Goal: Task Accomplishment & Management: Use online tool/utility

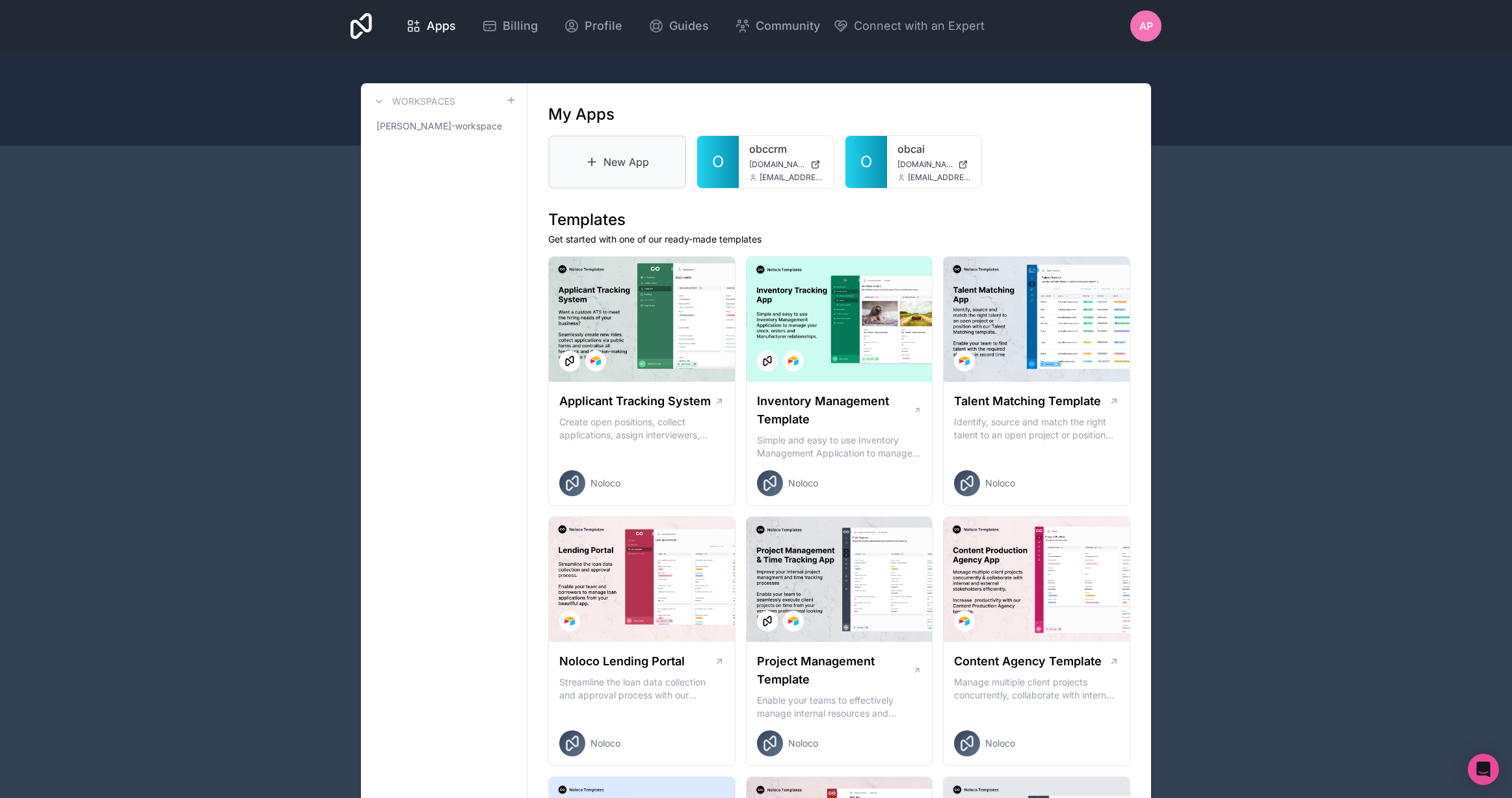
click at [602, 159] on link "New App" at bounding box center [617, 162] width 138 height 53
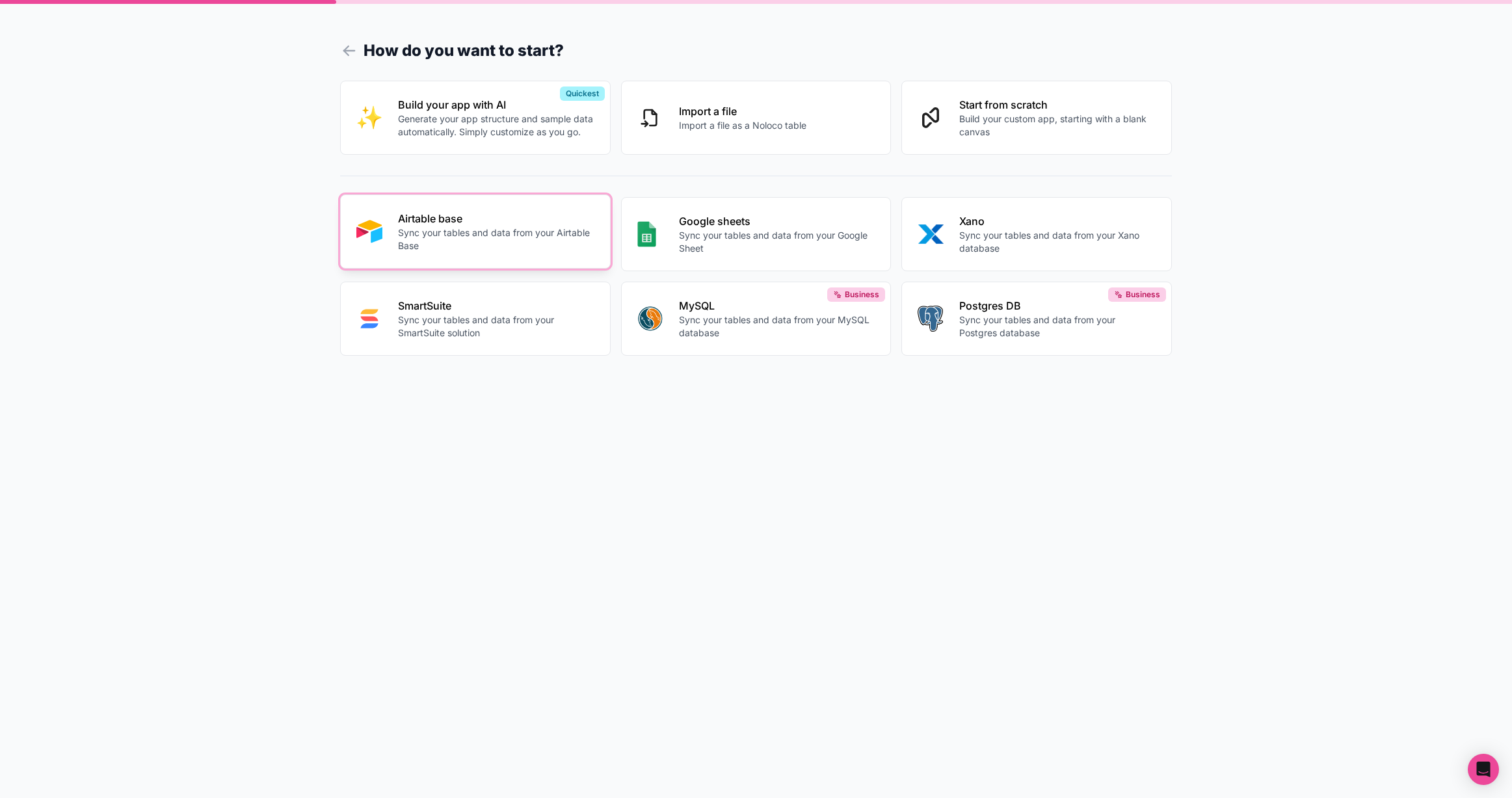
click at [499, 236] on p "Sync your tables and data from your Airtable Base" at bounding box center [497, 240] width 196 height 26
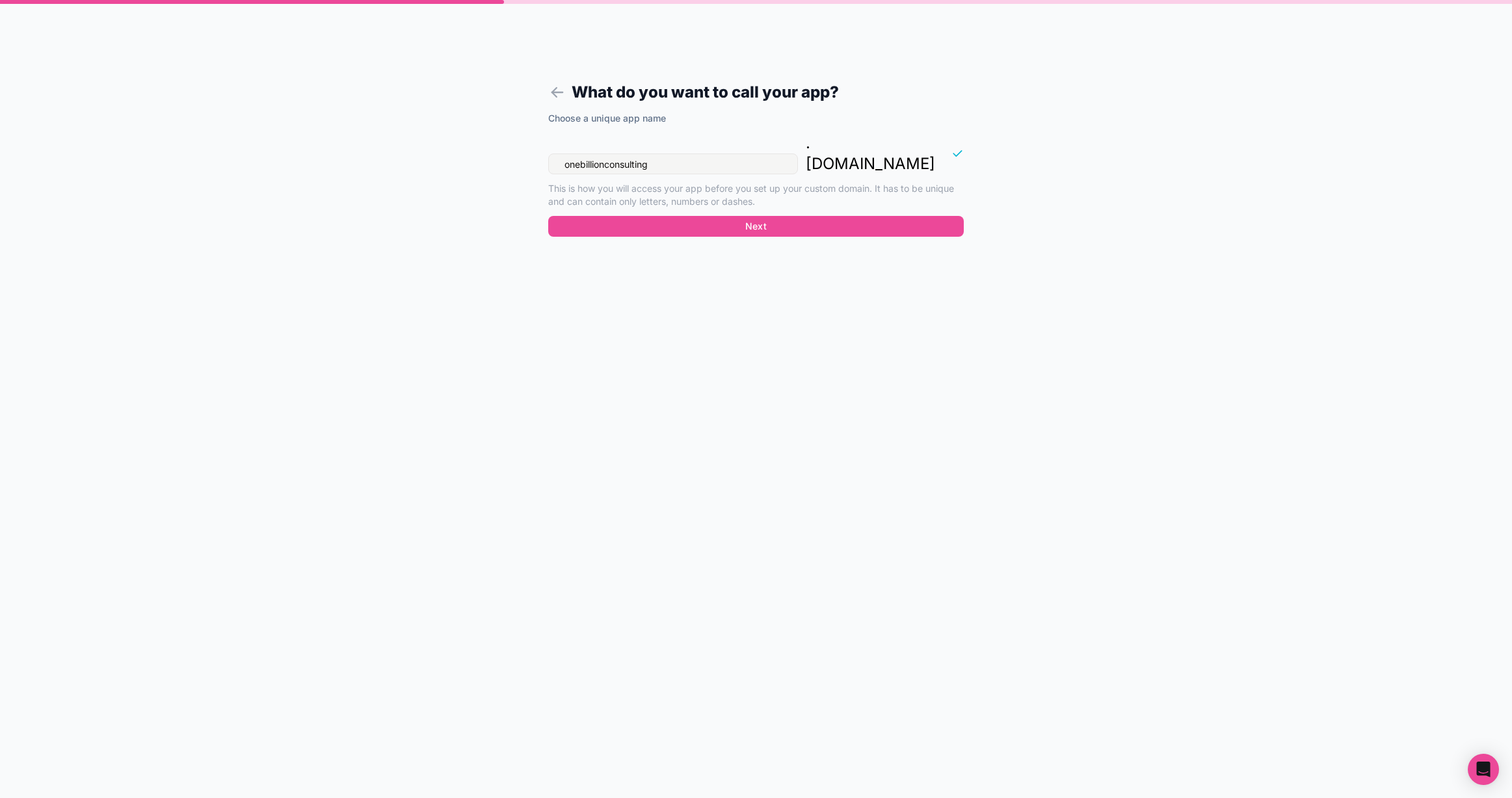
click at [684, 153] on input "onebillionconsulting" at bounding box center [673, 163] width 250 height 21
type input "deweloper"
click at [739, 216] on button "Next" at bounding box center [756, 226] width 415 height 21
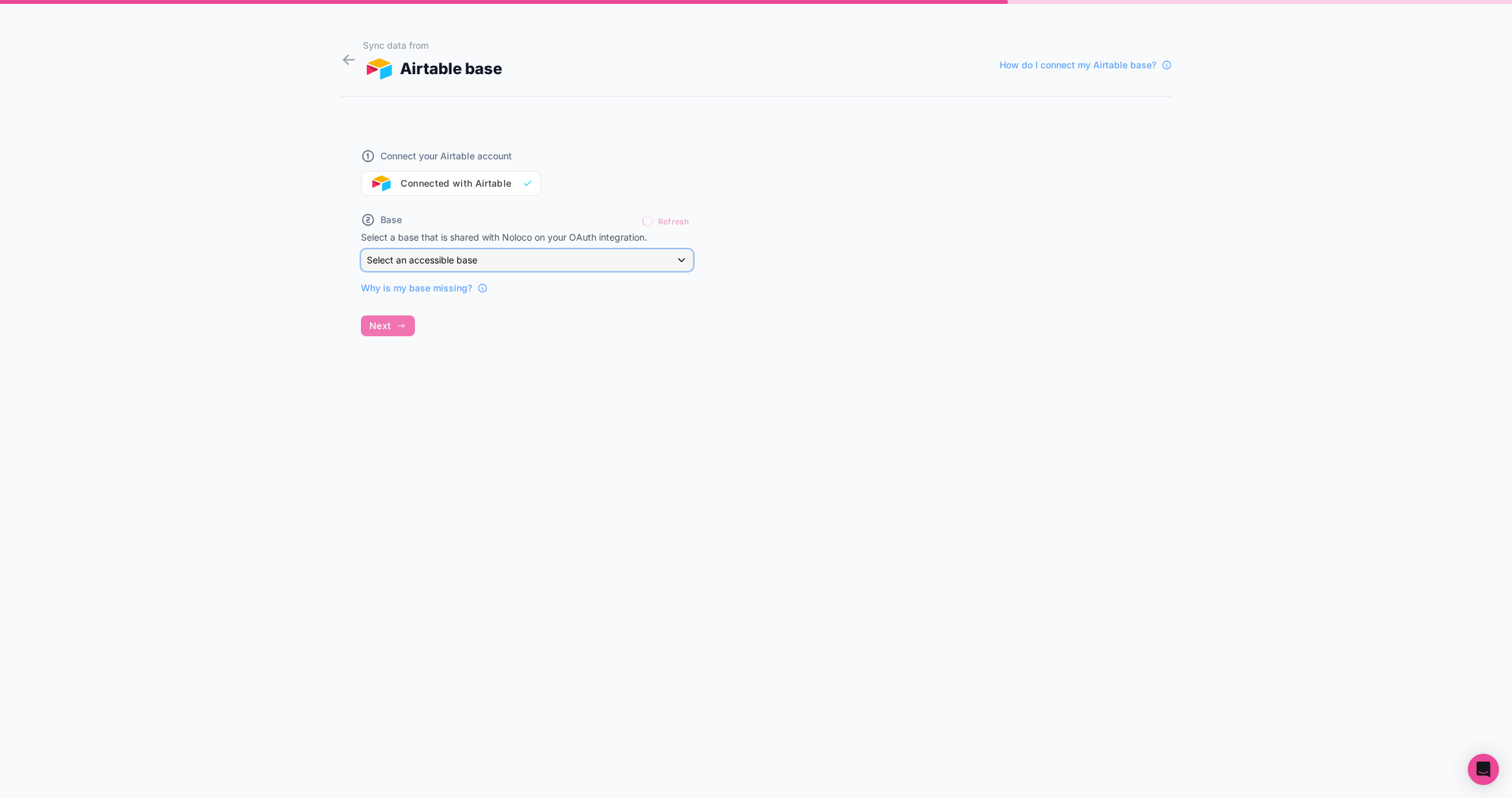
click at [536, 257] on div "Select an accessible base" at bounding box center [527, 260] width 331 height 21
click at [536, 259] on div at bounding box center [756, 399] width 1512 height 798
click at [535, 259] on div "Select an accessible base" at bounding box center [527, 260] width 331 height 21
click at [520, 254] on div at bounding box center [756, 399] width 1512 height 798
click at [681, 254] on div "Select an accessible base" at bounding box center [527, 259] width 331 height 21
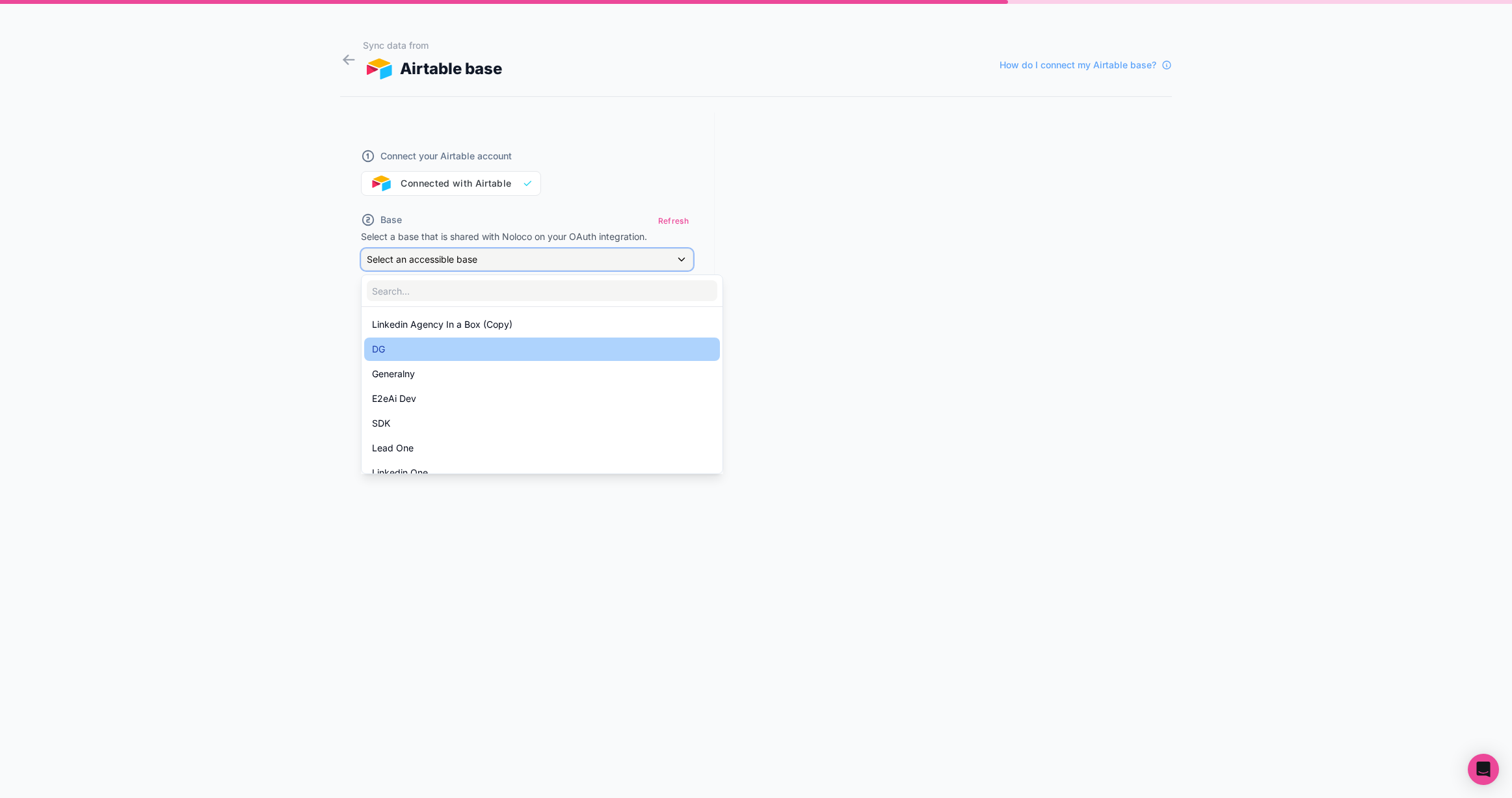
scroll to position [56, 0]
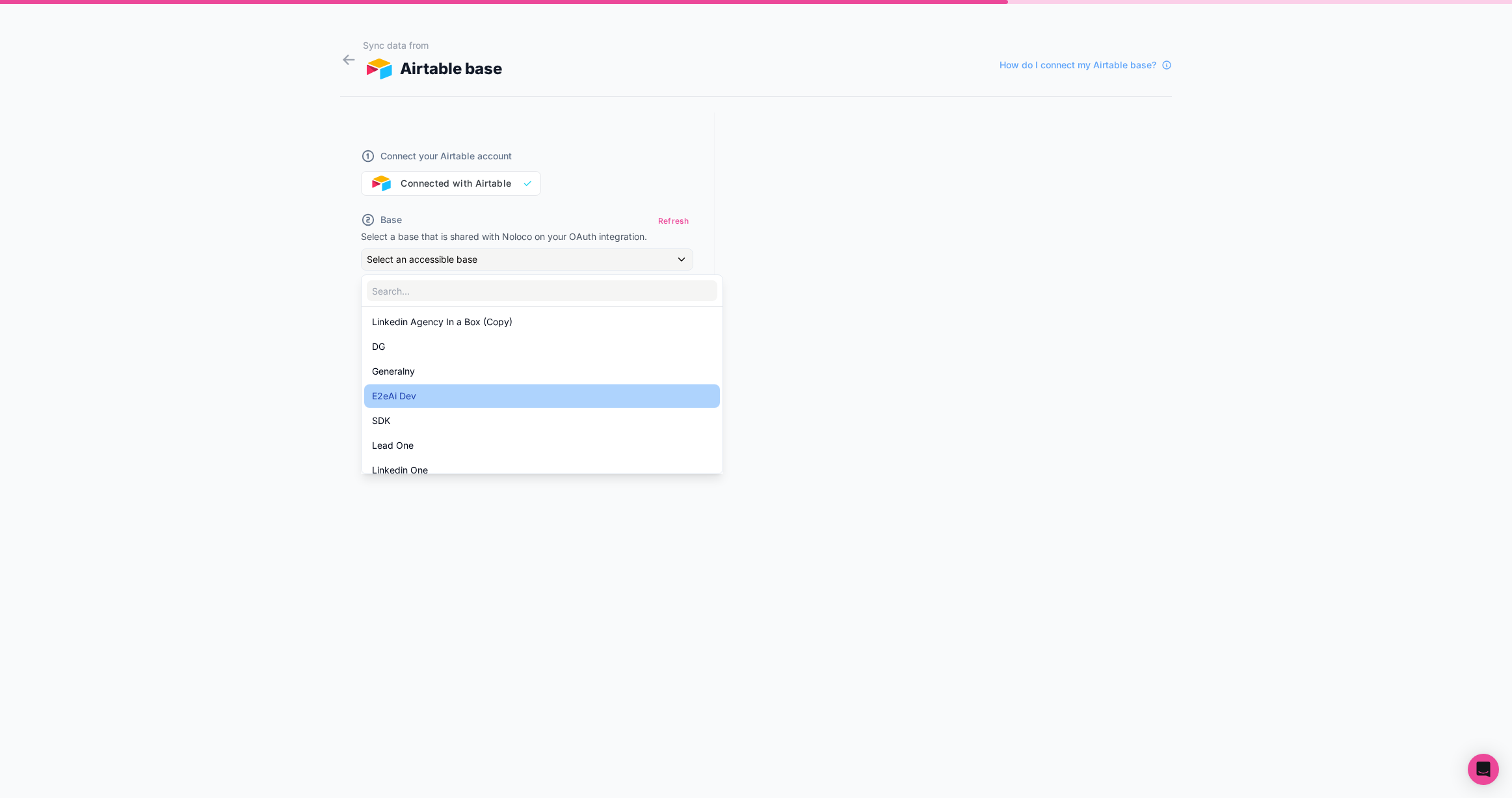
click at [504, 390] on div "E2eAi Dev" at bounding box center [542, 396] width 340 height 15
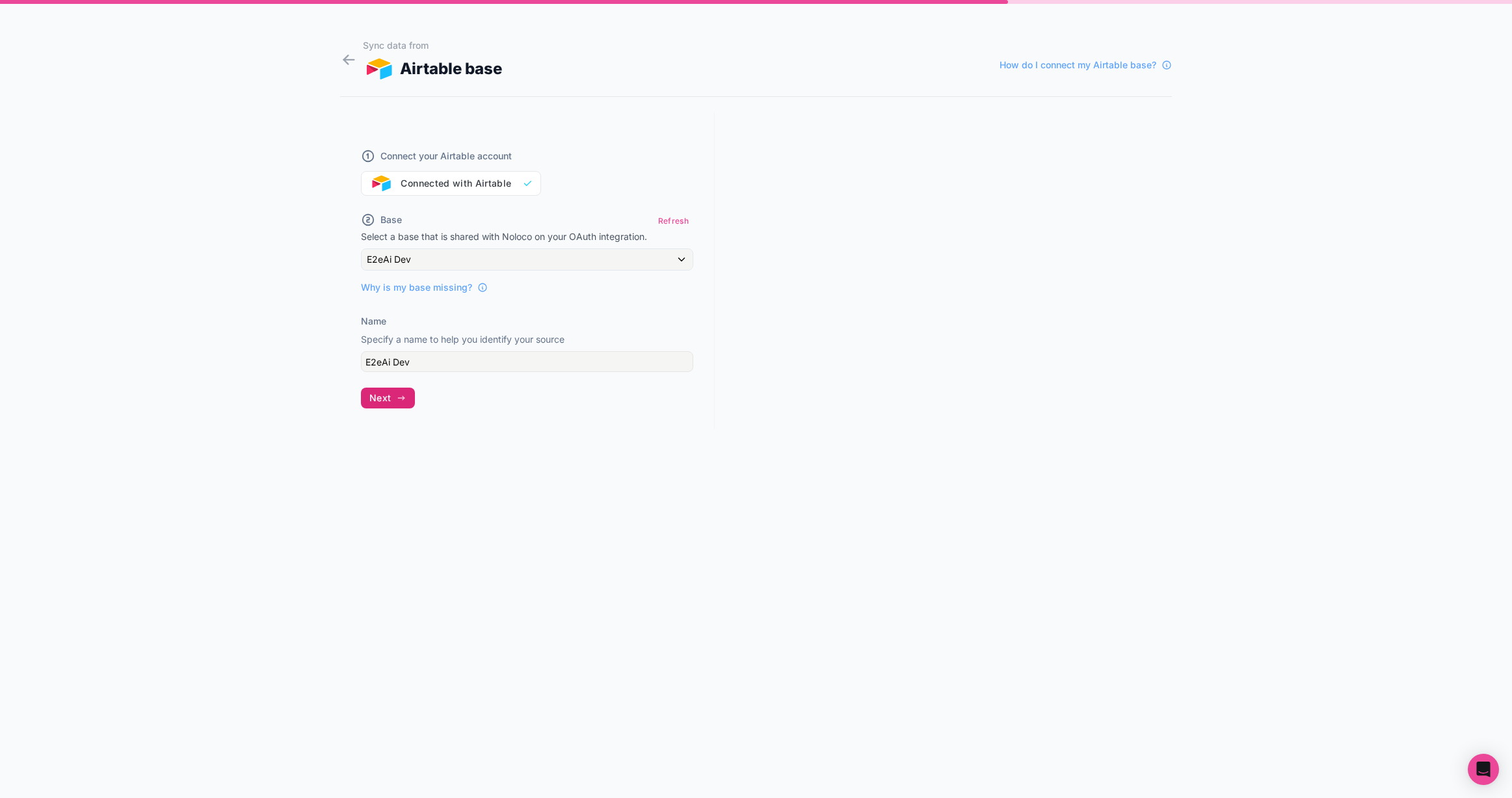
click at [387, 394] on span "Next" at bounding box center [381, 397] width 22 height 12
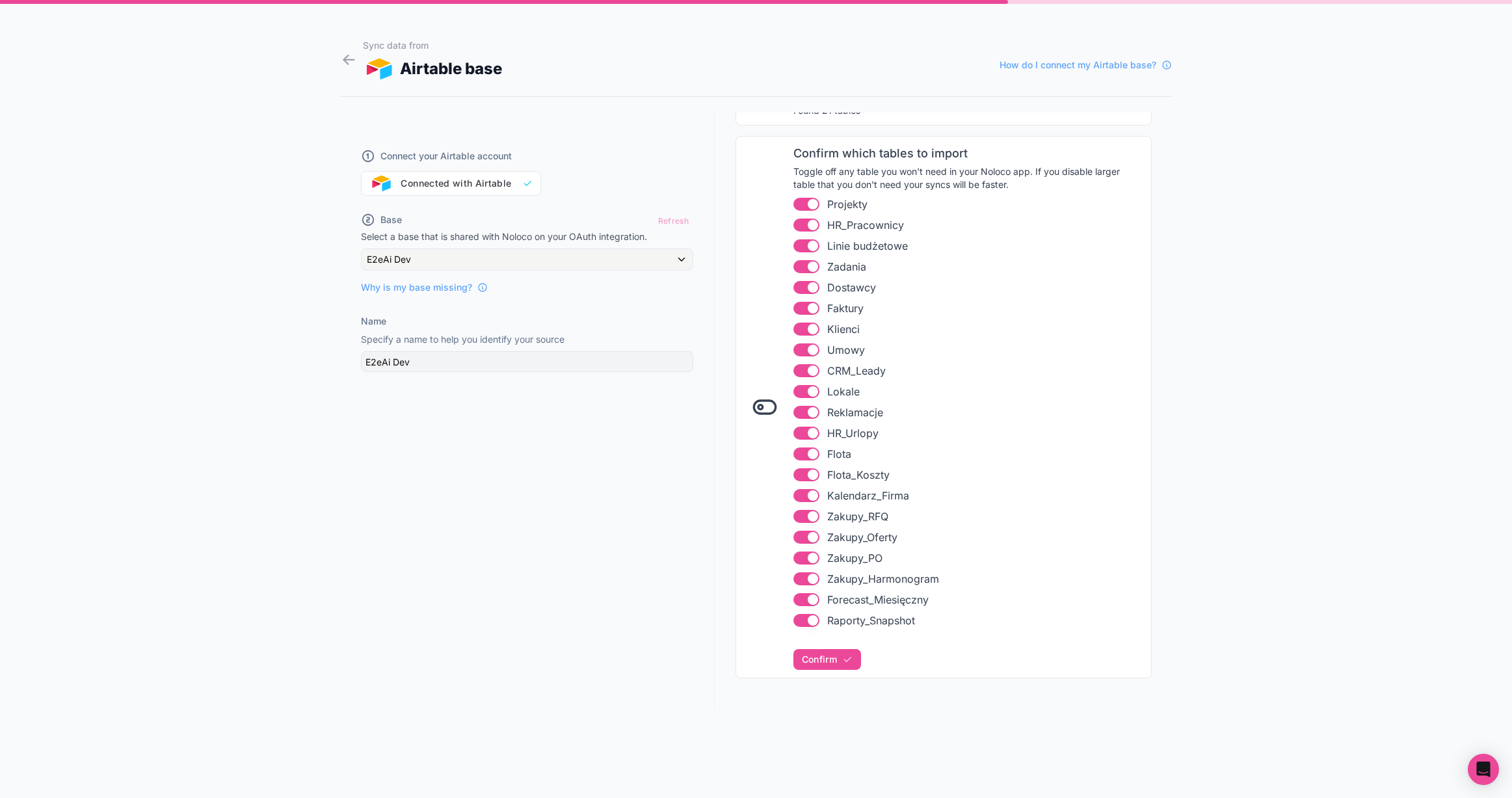
scroll to position [149, 0]
click at [829, 650] on span "Confirm" at bounding box center [819, 650] width 35 height 12
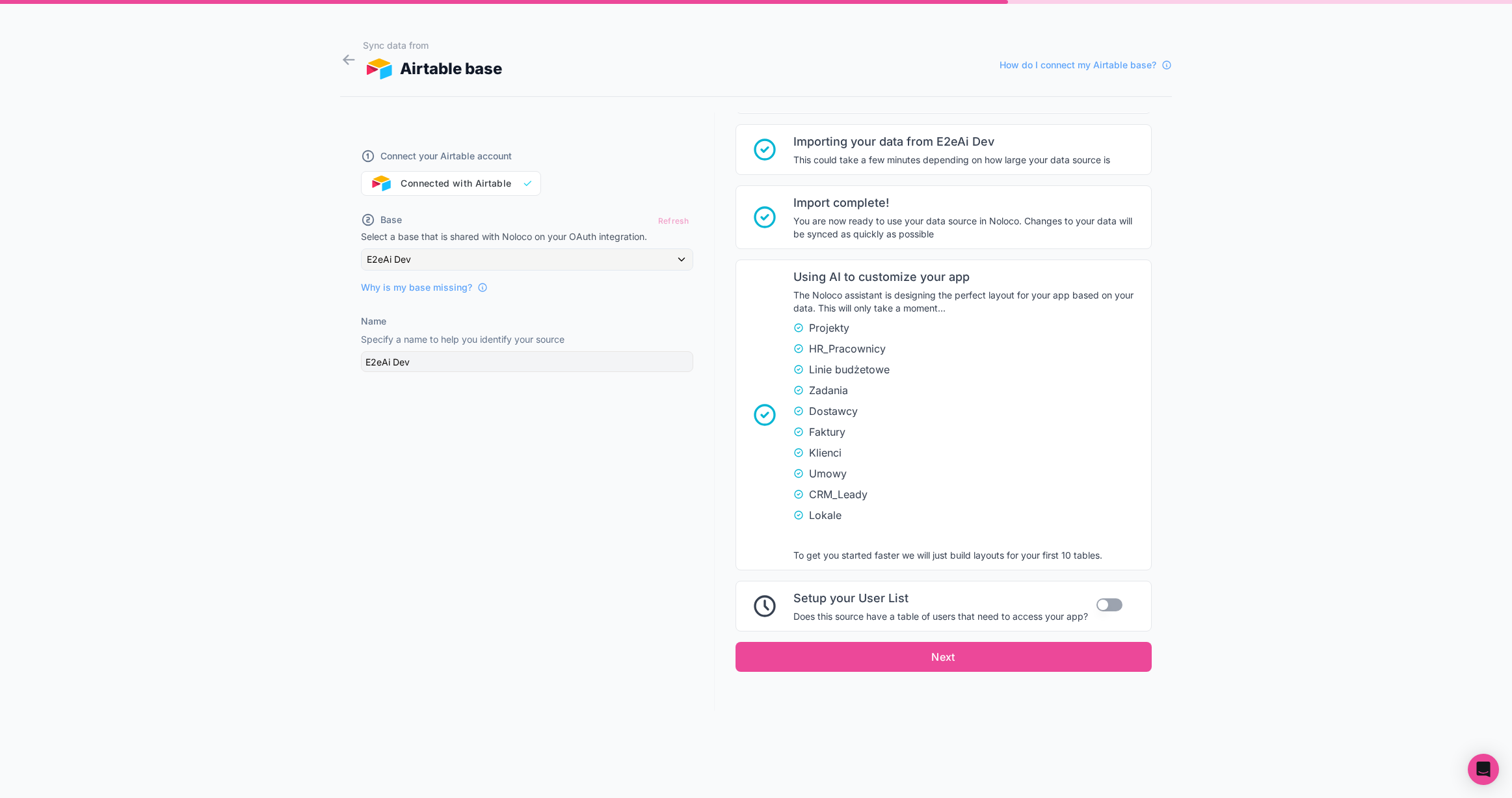
scroll to position [707, 0]
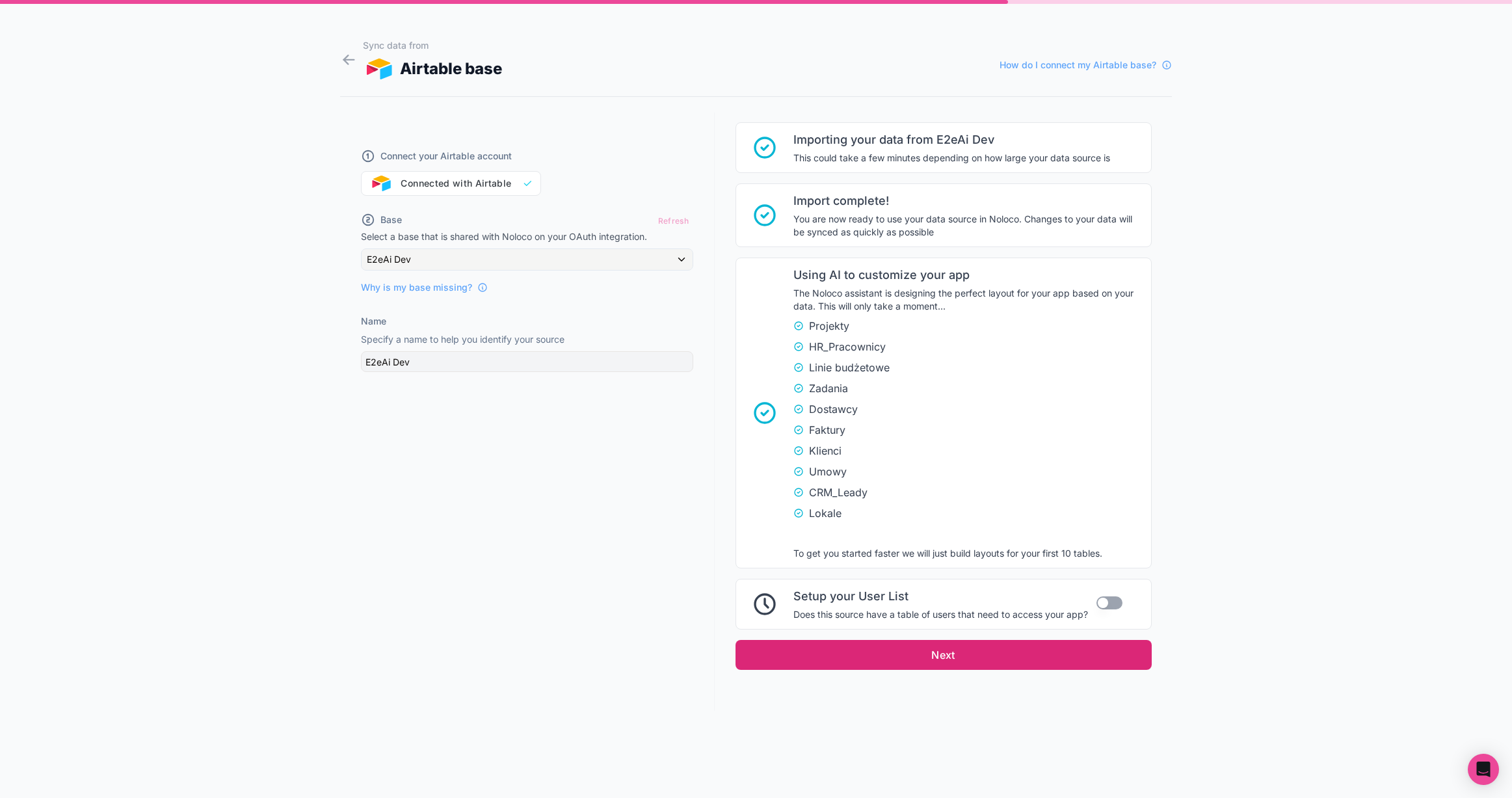
click at [935, 653] on button "Next" at bounding box center [944, 654] width 416 height 30
